Goal: Entertainment & Leisure: Consume media (video, audio)

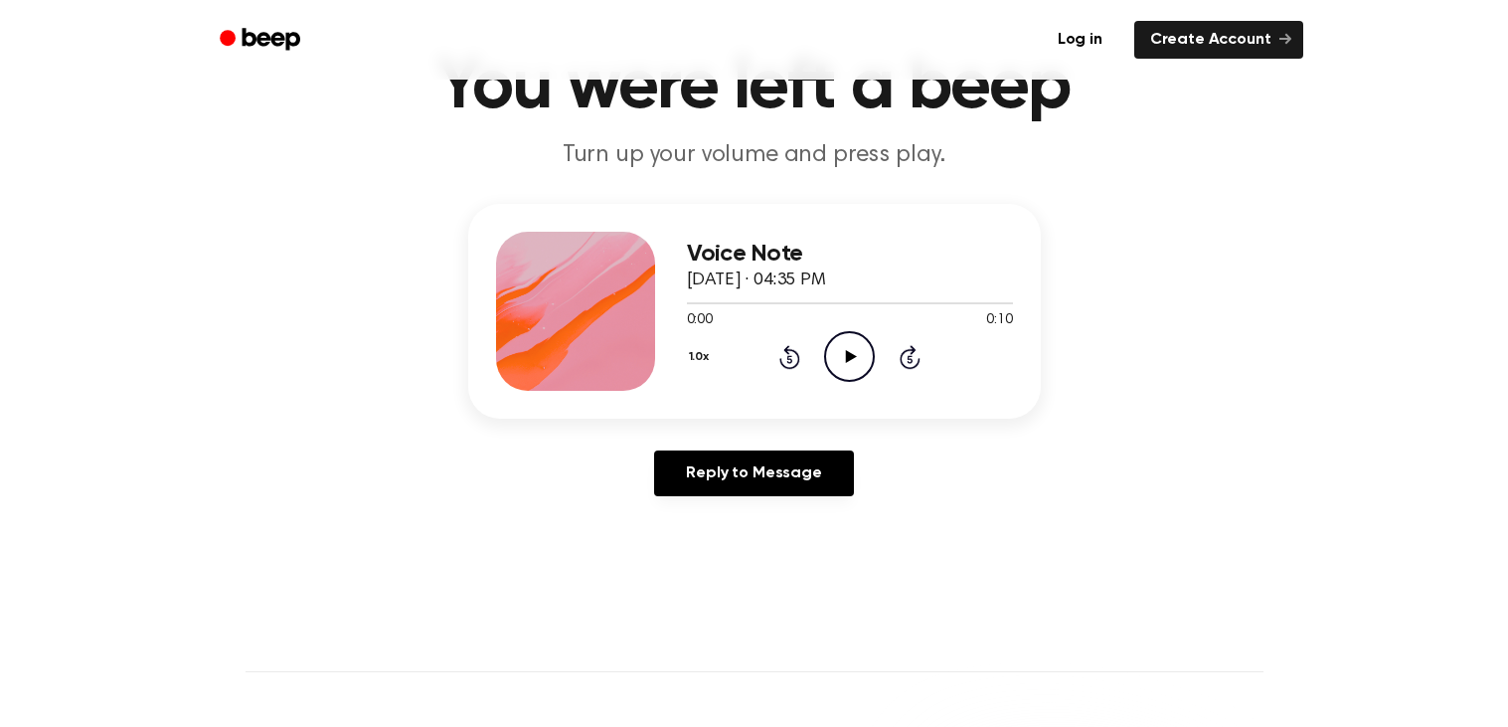
scroll to position [103, 0]
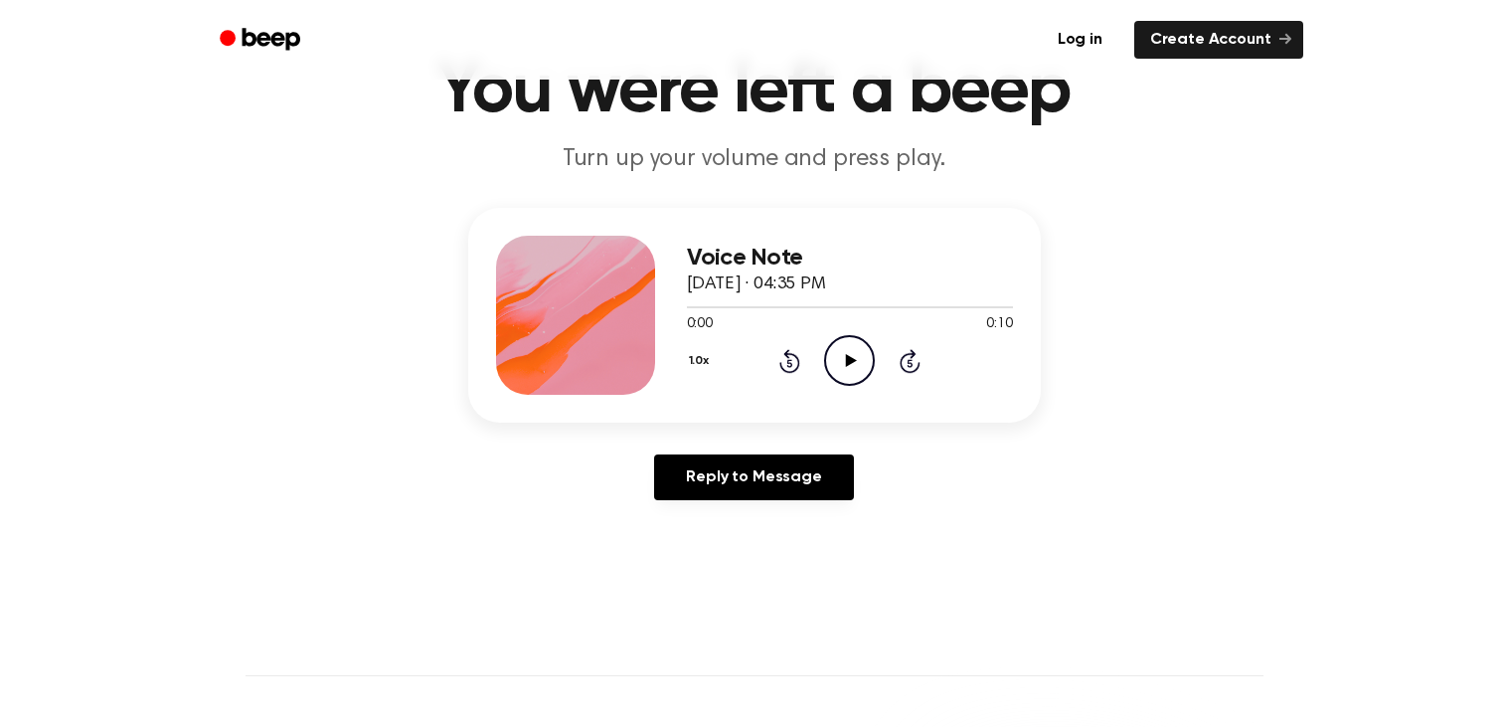
click at [858, 365] on icon "Play Audio" at bounding box center [849, 360] width 51 height 51
click at [859, 363] on icon "Pause Audio" at bounding box center [849, 360] width 51 height 51
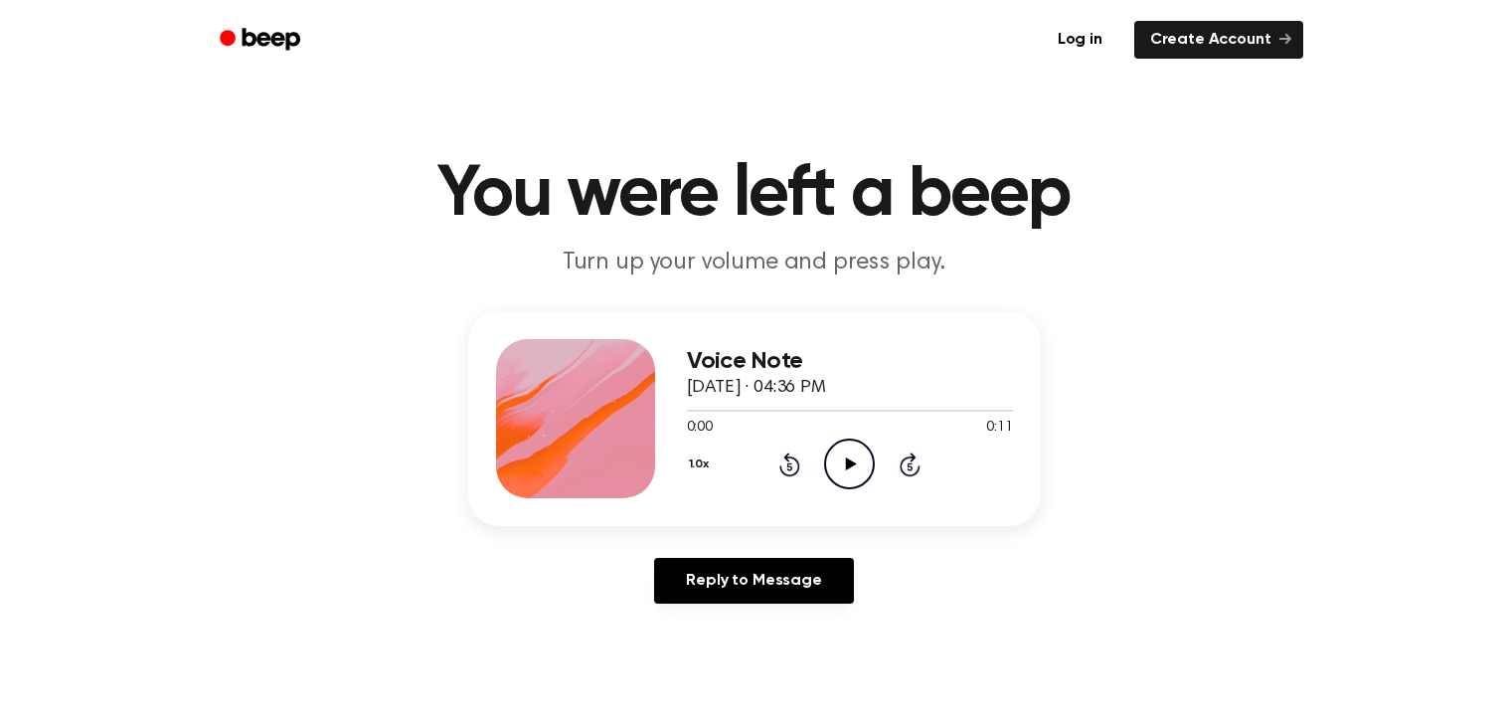
click at [851, 463] on icon at bounding box center [851, 463] width 11 height 13
click at [840, 465] on icon "Play Audio" at bounding box center [849, 463] width 51 height 51
click at [853, 477] on icon "Play Audio" at bounding box center [849, 463] width 51 height 51
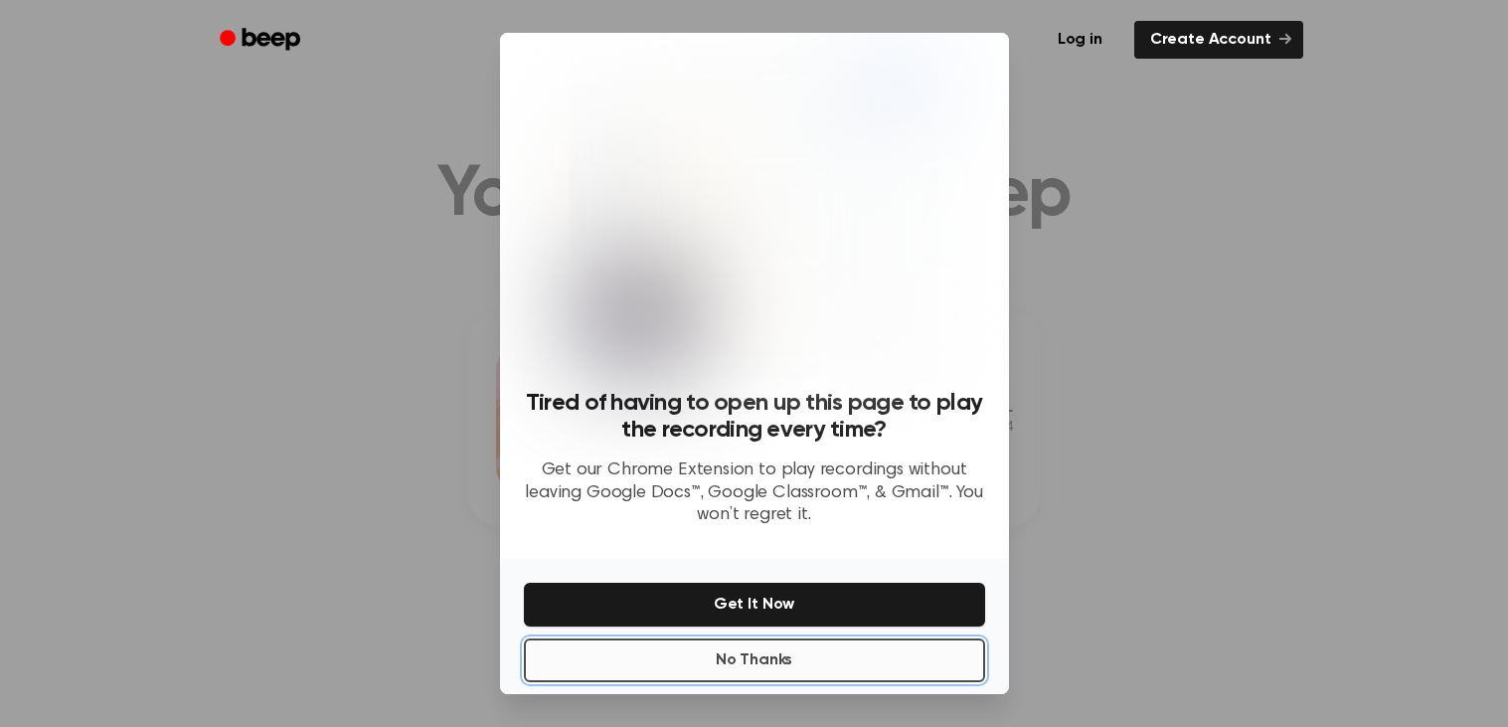
click at [773, 653] on button "No Thanks" at bounding box center [754, 660] width 461 height 44
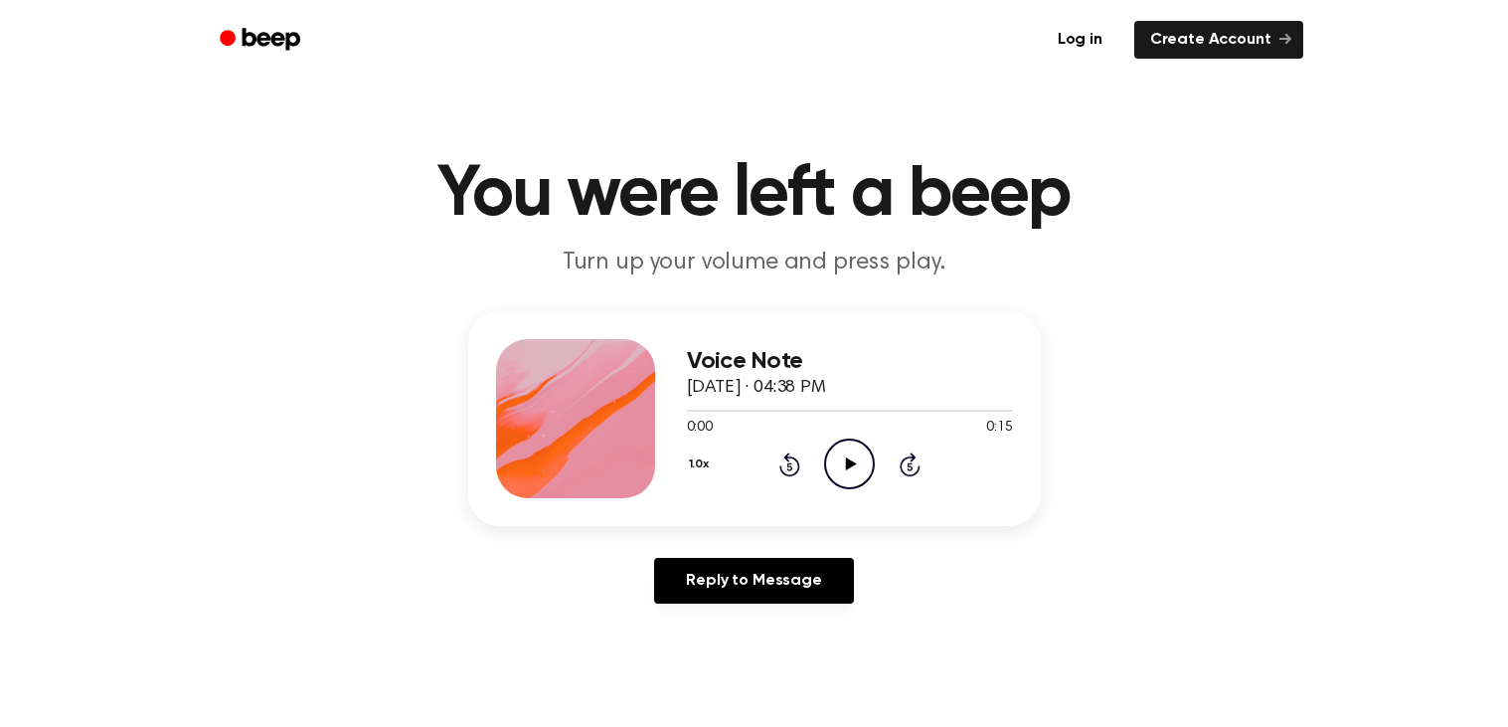
click at [848, 465] on icon at bounding box center [851, 463] width 11 height 13
click at [848, 465] on icon "Pause Audio" at bounding box center [849, 463] width 51 height 51
click at [856, 476] on icon "Play Audio" at bounding box center [849, 463] width 51 height 51
click at [859, 459] on icon "Pause Audio" at bounding box center [849, 463] width 51 height 51
click at [850, 458] on icon "Play Audio" at bounding box center [849, 463] width 51 height 51
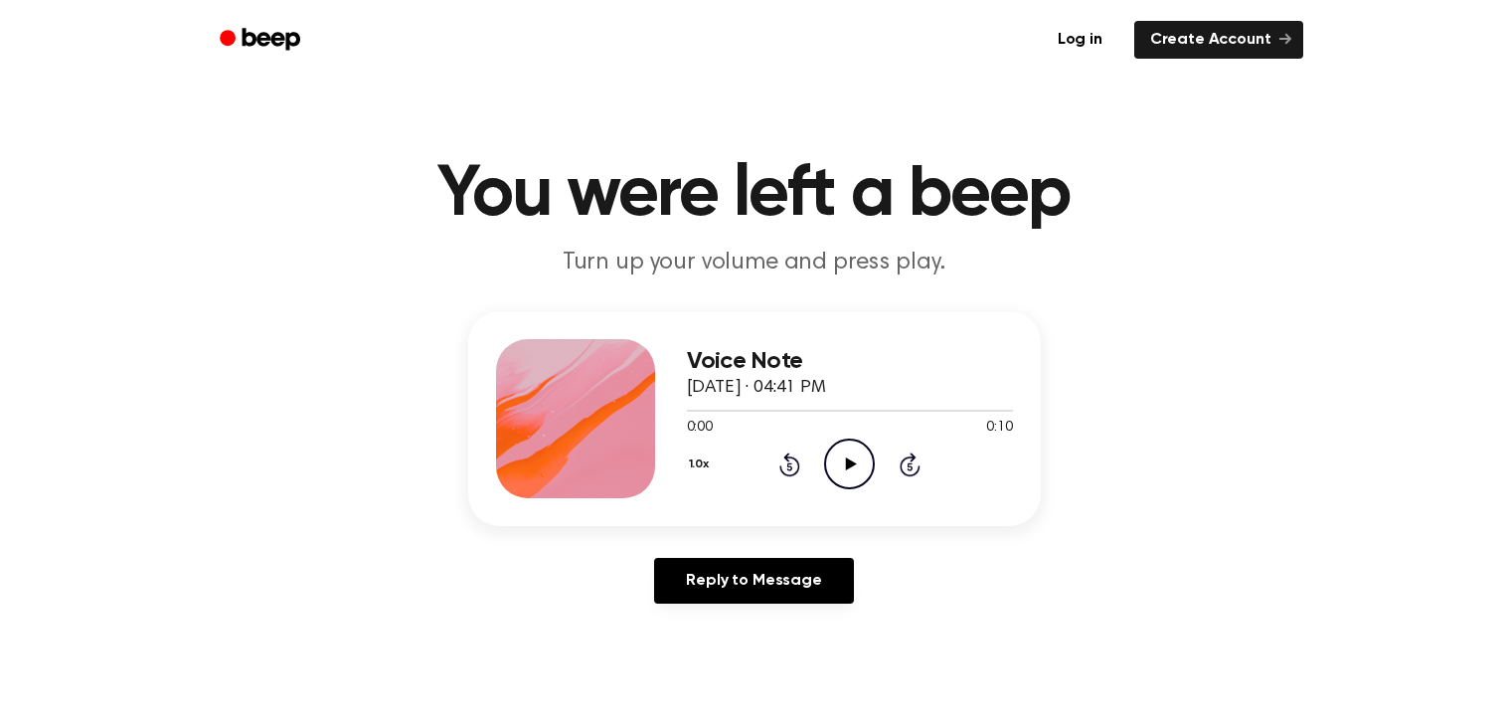
click at [829, 450] on circle at bounding box center [849, 463] width 49 height 49
